Goal: Find contact information: Find contact information

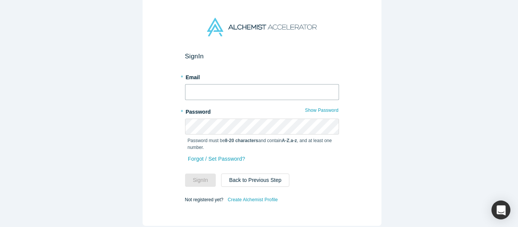
click at [246, 93] on input "text" at bounding box center [262, 92] width 154 height 16
click at [234, 86] on input "text" at bounding box center [262, 92] width 154 height 16
type input "mich@alchemistaccelerator.com"
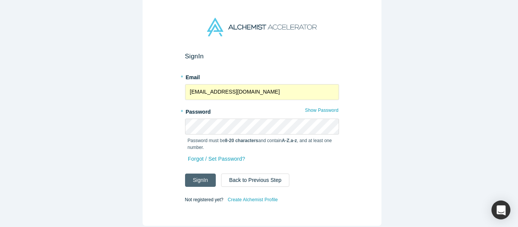
click at [199, 176] on button "Sign In" at bounding box center [200, 180] width 31 height 13
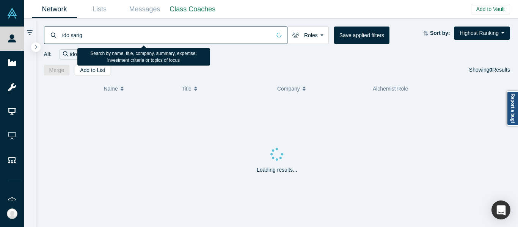
type input "ido sarig"
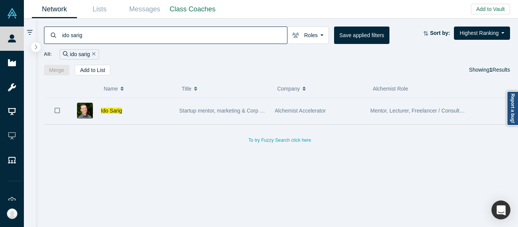
click at [249, 109] on span "Startup mentor, marketing & Corp Dev executive" at bounding box center [236, 111] width 114 height 6
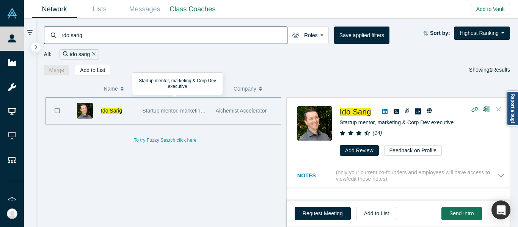
drag, startPoint x: 358, startPoint y: 110, endPoint x: 336, endPoint y: 10, distance: 102.5
click at [359, 110] on span "Ido Sarig" at bounding box center [355, 112] width 31 height 8
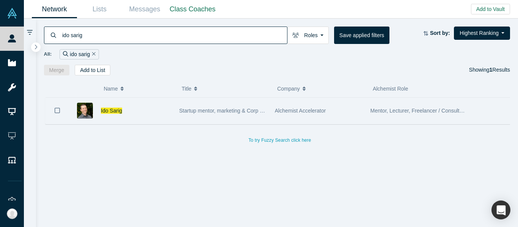
type input "ido sarig"
click at [255, 118] on div "Startup mentor, marketing & Corp Dev executive" at bounding box center [223, 111] width 88 height 26
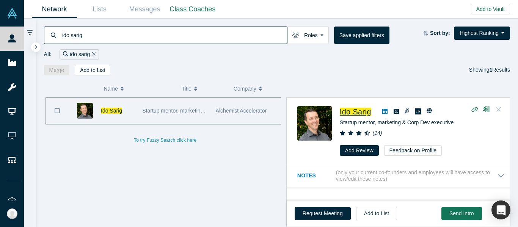
click at [361, 113] on span "Ido Sarig" at bounding box center [355, 112] width 31 height 8
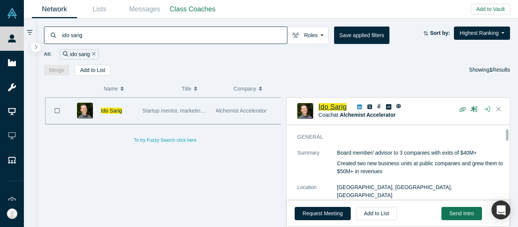
scroll to position [38, 0]
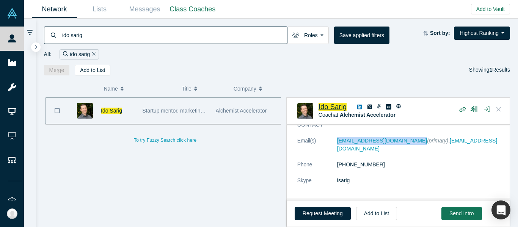
drag, startPoint x: 335, startPoint y: 144, endPoint x: 409, endPoint y: 144, distance: 74.0
click at [409, 144] on dl "Email(s) ido@alchemistaccelerator.com (primary) , idosarig@gmail.com Phone (408…" at bounding box center [400, 165] width 207 height 56
copy dl "[EMAIL_ADDRESS][DOMAIN_NAME]"
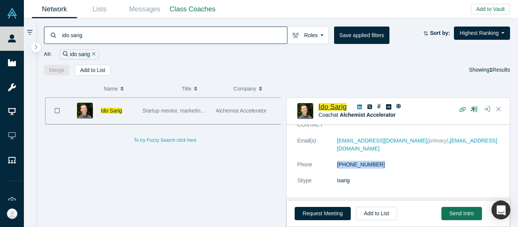
drag, startPoint x: 385, startPoint y: 156, endPoint x: 329, endPoint y: 159, distance: 56.2
click at [332, 157] on dl "Email(s) ido@alchemistaccelerator.com (primary) , idosarig@gmail.com Phone (408…" at bounding box center [400, 165] width 207 height 56
copy dl "[PHONE_NUMBER]"
